Goal: Information Seeking & Learning: Learn about a topic

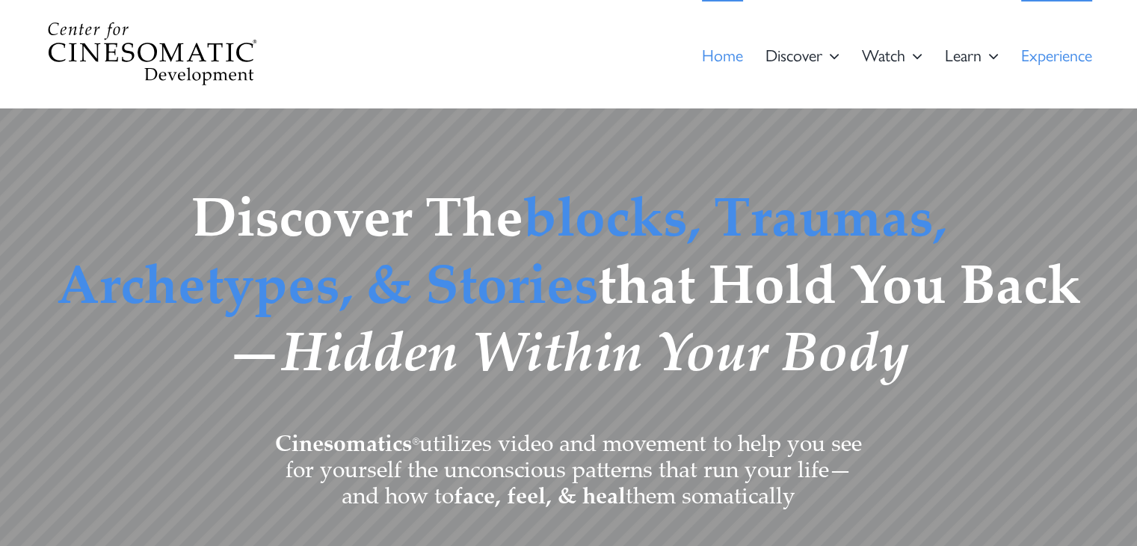
click at [1079, 49] on span "Expe­ri­ence" at bounding box center [1056, 54] width 71 height 16
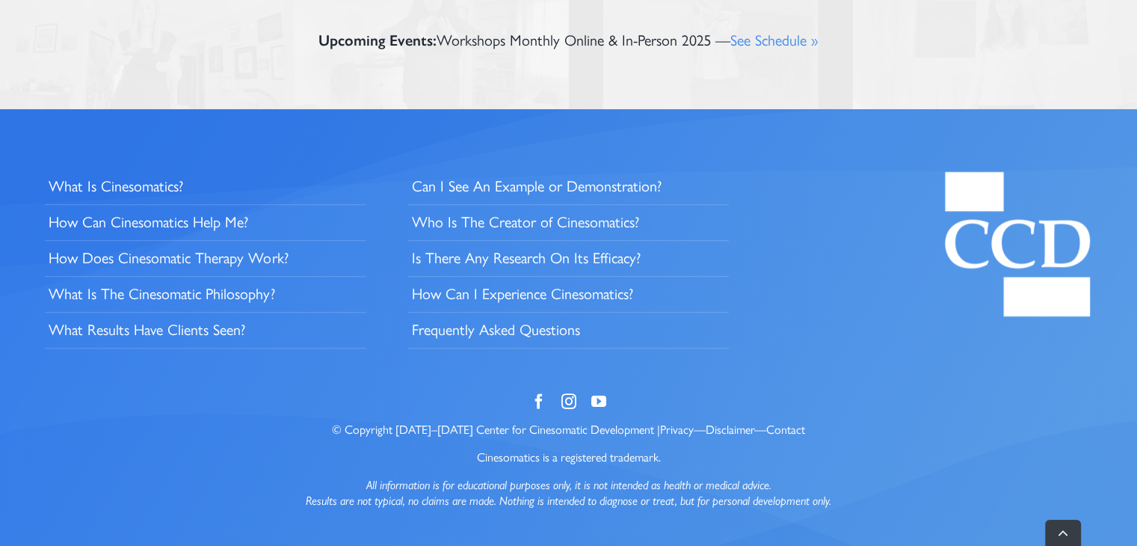
scroll to position [1555, 0]
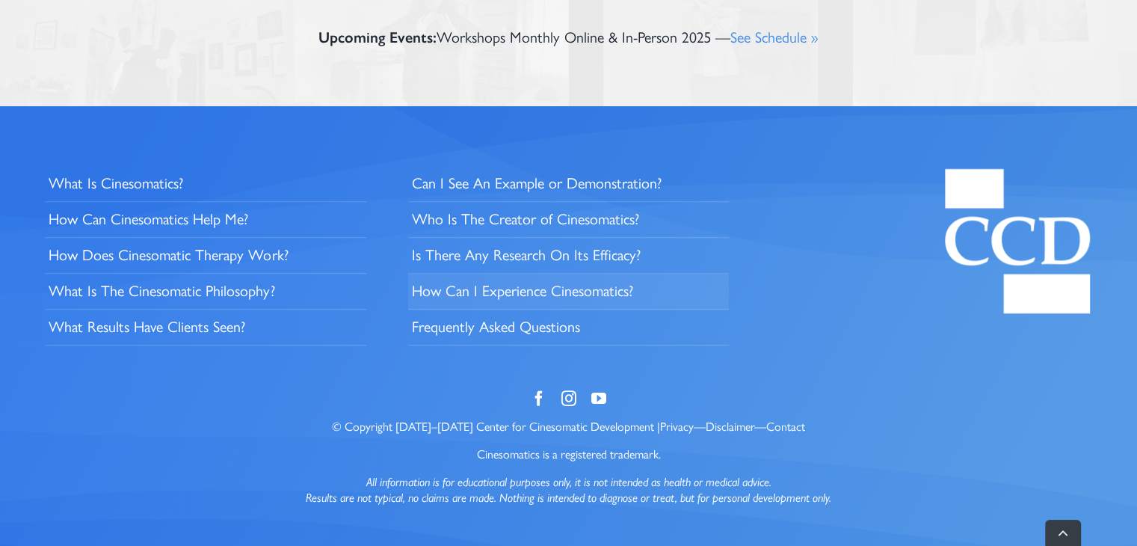
click at [586, 289] on span "How Can I Expe­ri­ence Cinesomatics?" at bounding box center [522, 289] width 221 height 19
